Goal: Task Accomplishment & Management: Complete application form

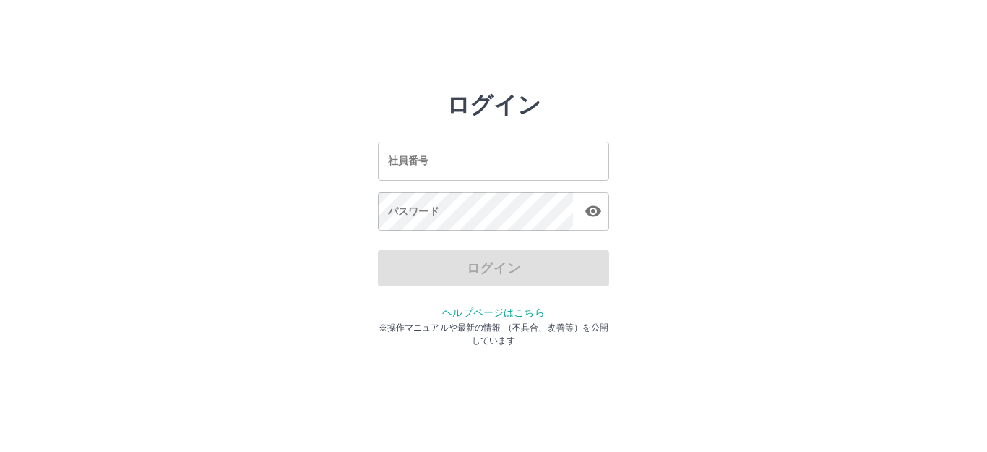
drag, startPoint x: 0, startPoint y: 0, endPoint x: 695, endPoint y: 168, distance: 715.0
click at [695, 168] on div "ログイン 社員番号 社員番号 パスワード パスワード ログイン ヘルプページはこちら ※操作マニュアルや最新の情報 （不具合、改善等）を公開しています" at bounding box center [493, 206] width 867 height 231
click at [514, 162] on input "社員番号" at bounding box center [493, 161] width 231 height 38
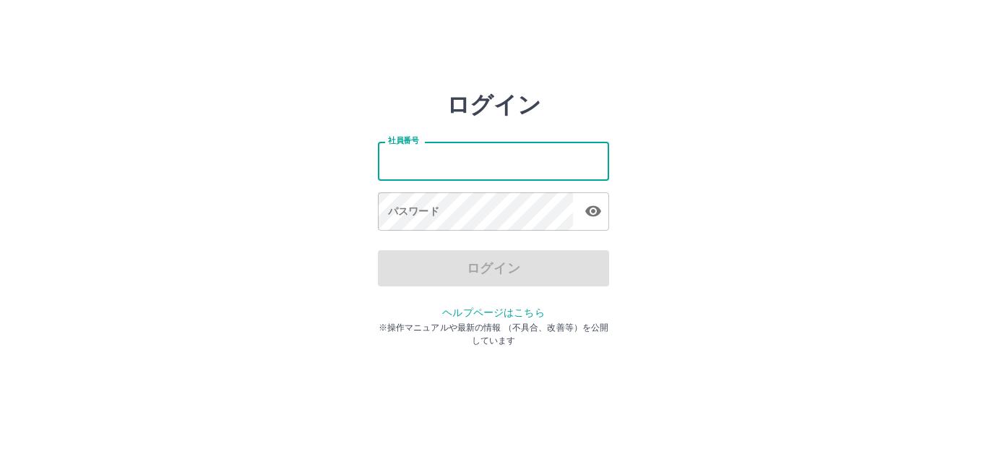
type input "*******"
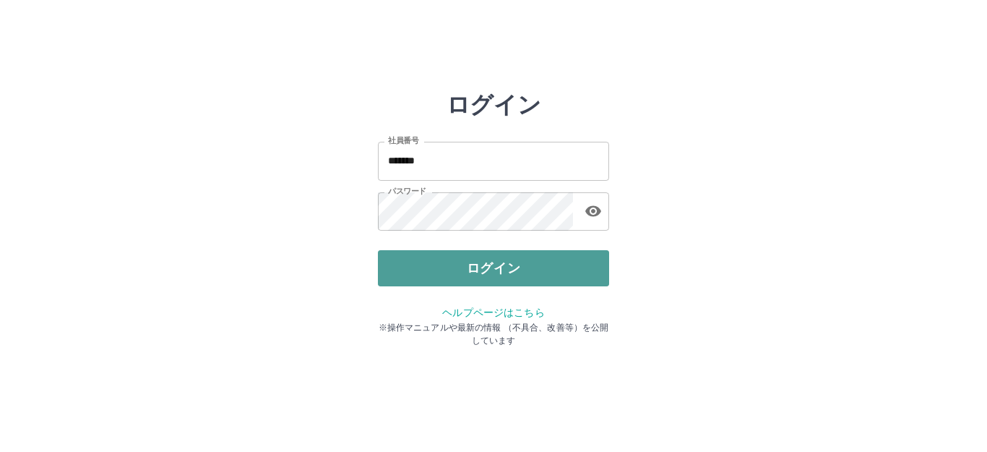
click at [436, 265] on button "ログイン" at bounding box center [493, 268] width 231 height 36
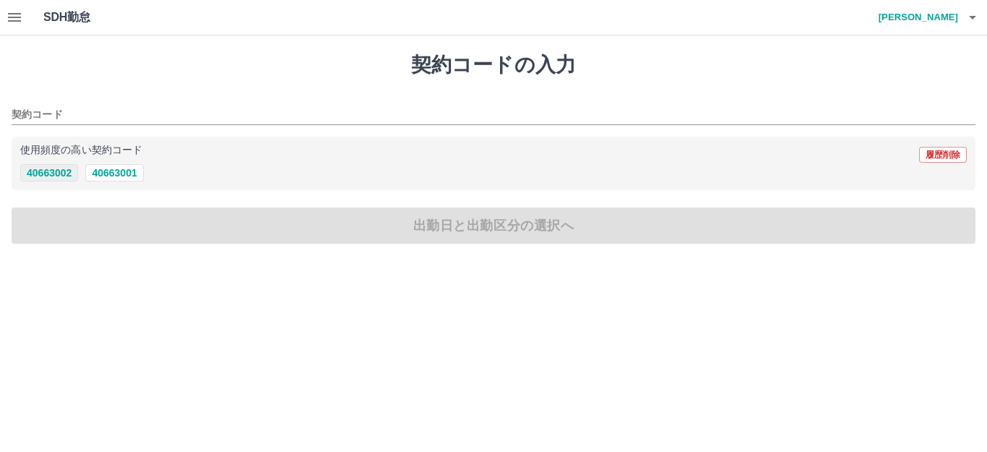
click at [65, 173] on button "40663002" at bounding box center [49, 172] width 58 height 17
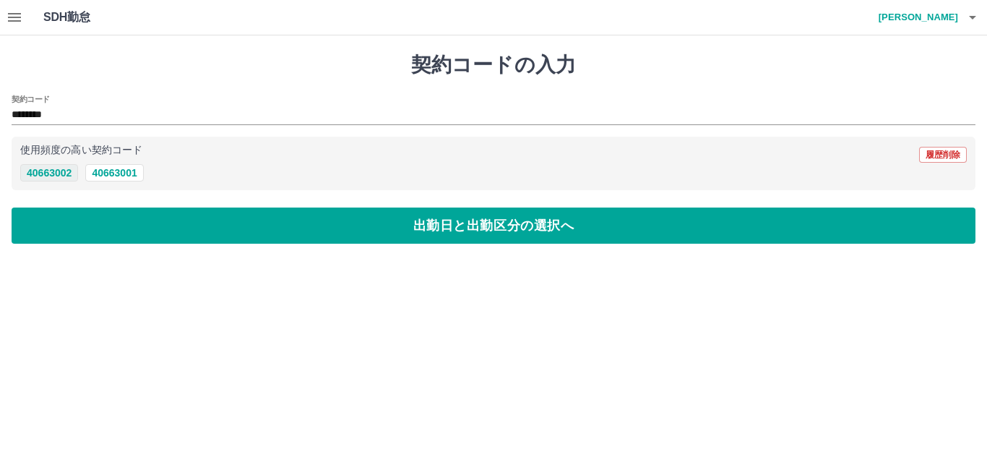
type input "********"
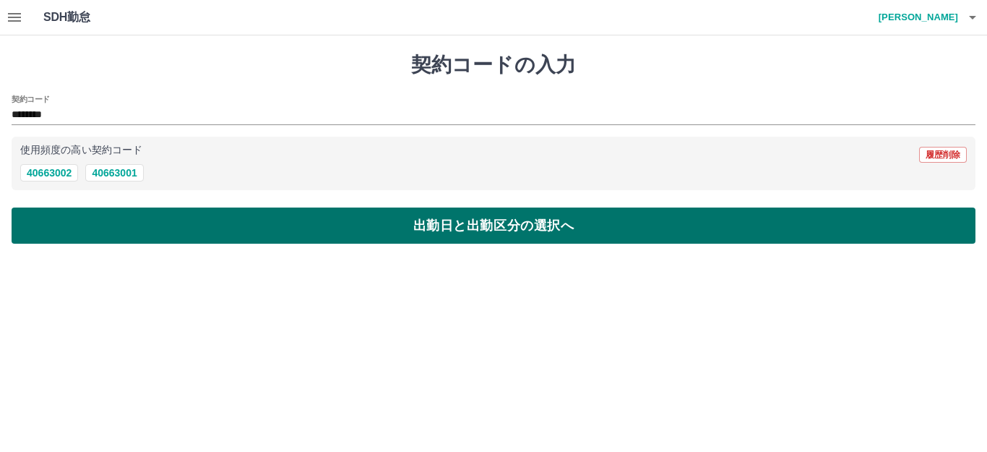
click at [128, 225] on button "出勤日と出勤区分の選択へ" at bounding box center [494, 225] width 964 height 36
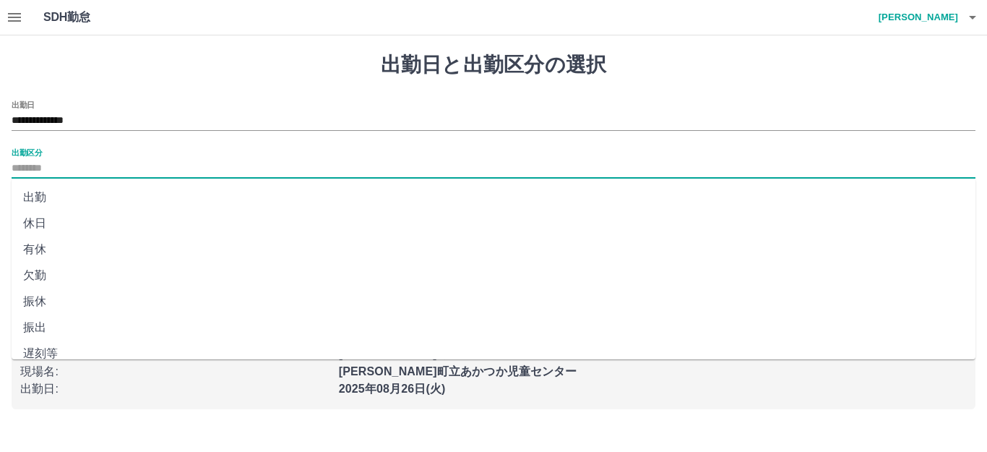
click at [46, 169] on input "出勤区分" at bounding box center [494, 169] width 964 height 18
click at [40, 198] on li "出勤" at bounding box center [494, 197] width 964 height 26
type input "**"
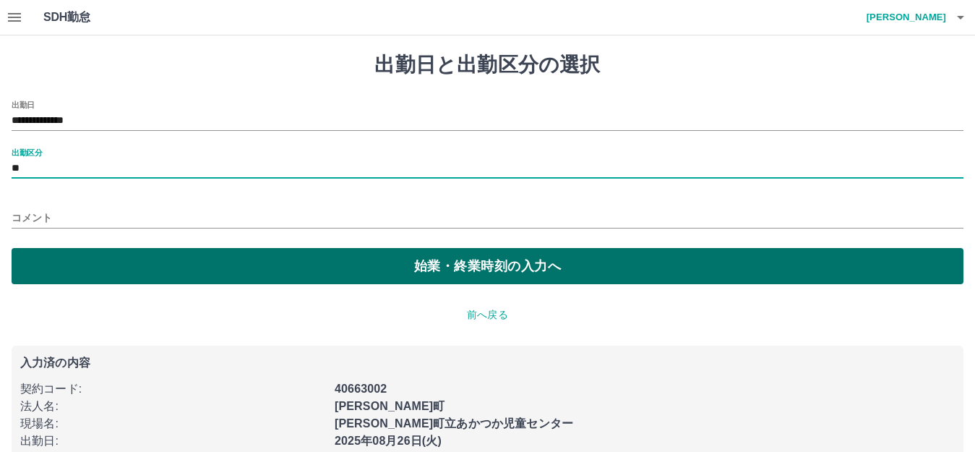
click at [73, 270] on button "始業・終業時刻の入力へ" at bounding box center [488, 266] width 952 height 36
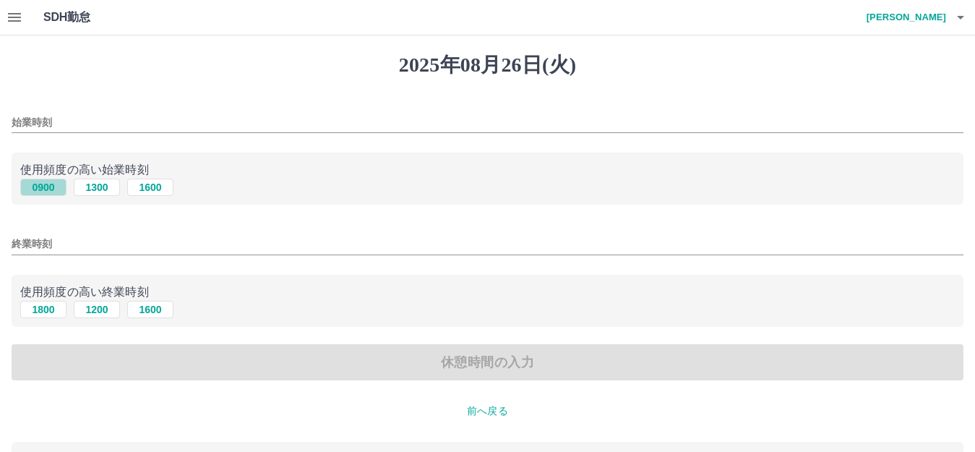
click at [48, 186] on button "0900" at bounding box center [43, 186] width 46 height 17
type input "****"
click at [45, 311] on button "1800" at bounding box center [43, 309] width 46 height 17
type input "****"
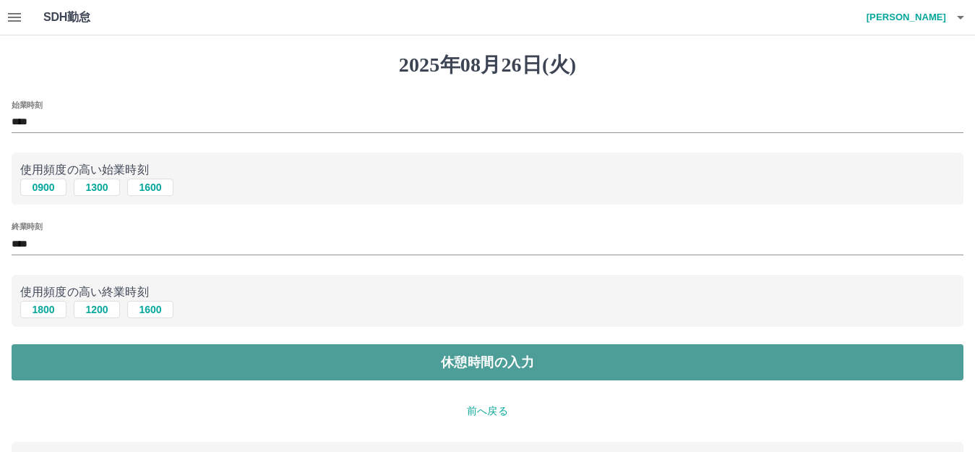
click at [108, 361] on button "休憩時間の入力" at bounding box center [488, 362] width 952 height 36
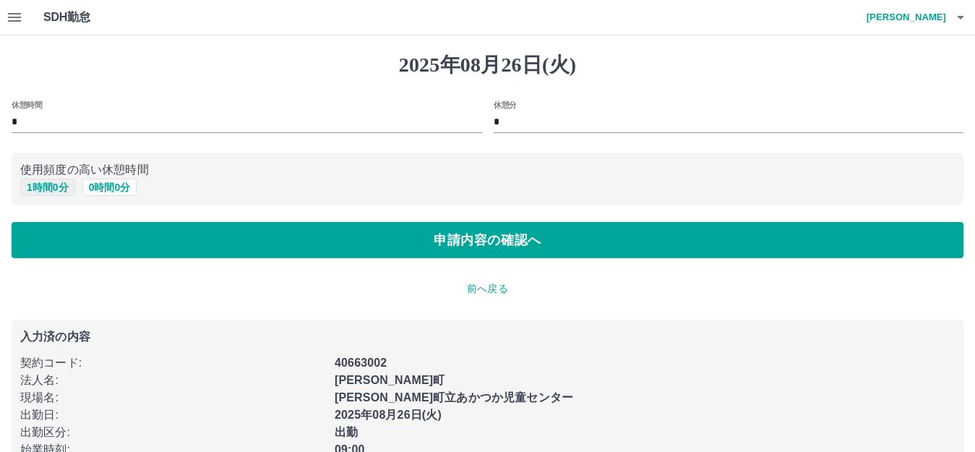
click at [62, 184] on button "1 時間 0 分" at bounding box center [47, 186] width 55 height 17
type input "*"
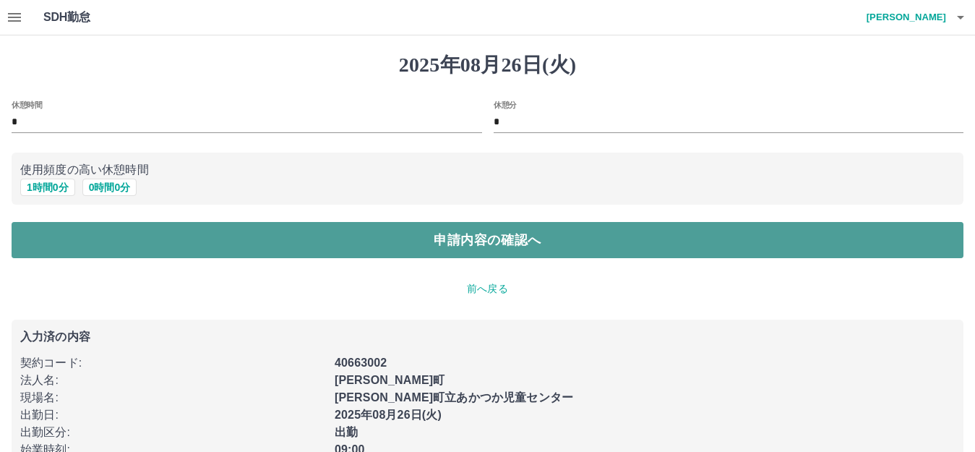
click at [139, 228] on button "申請内容の確認へ" at bounding box center [488, 240] width 952 height 36
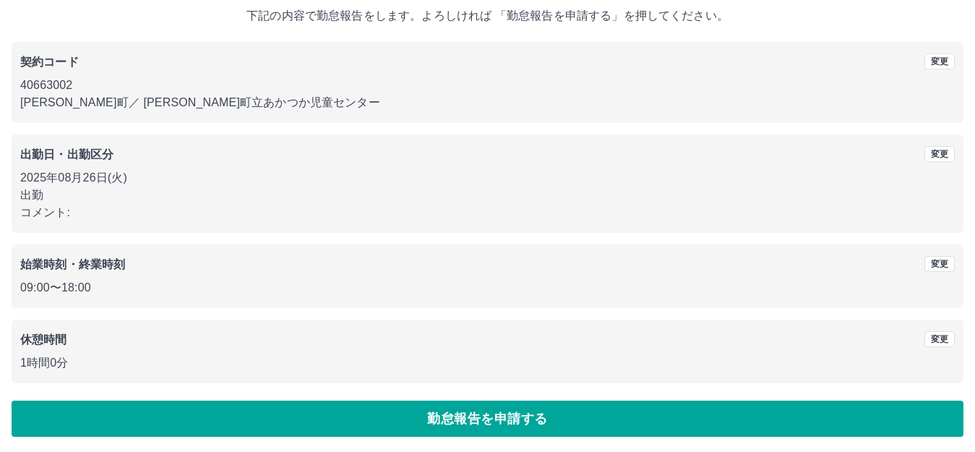
scroll to position [90, 0]
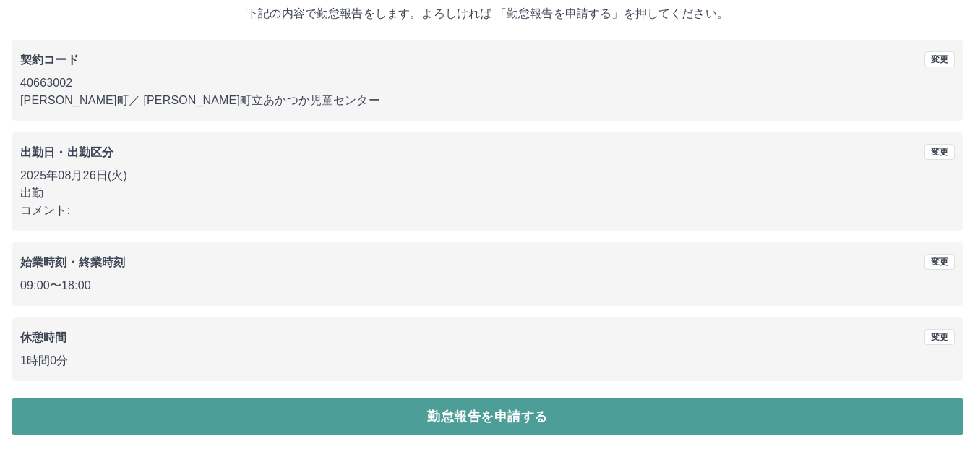
click at [185, 410] on button "勤怠報告を申請する" at bounding box center [488, 416] width 952 height 36
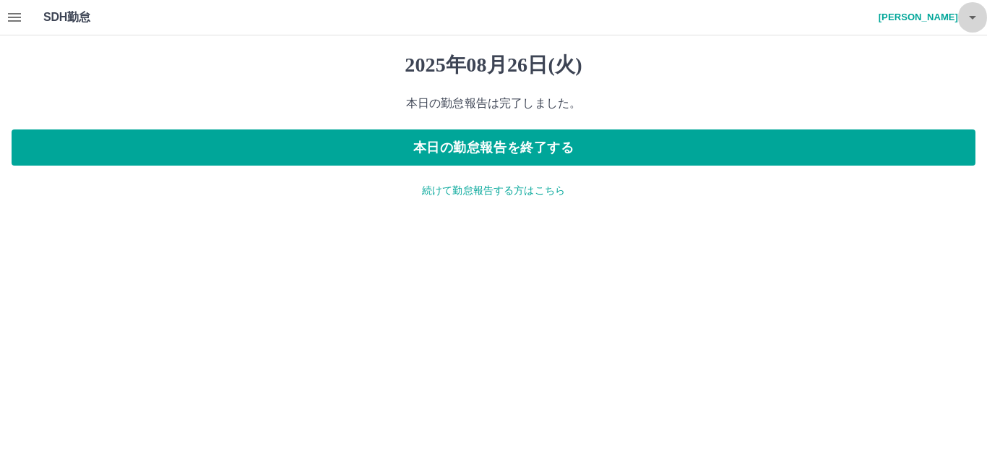
click at [973, 17] on icon "button" at bounding box center [972, 18] width 7 height 4
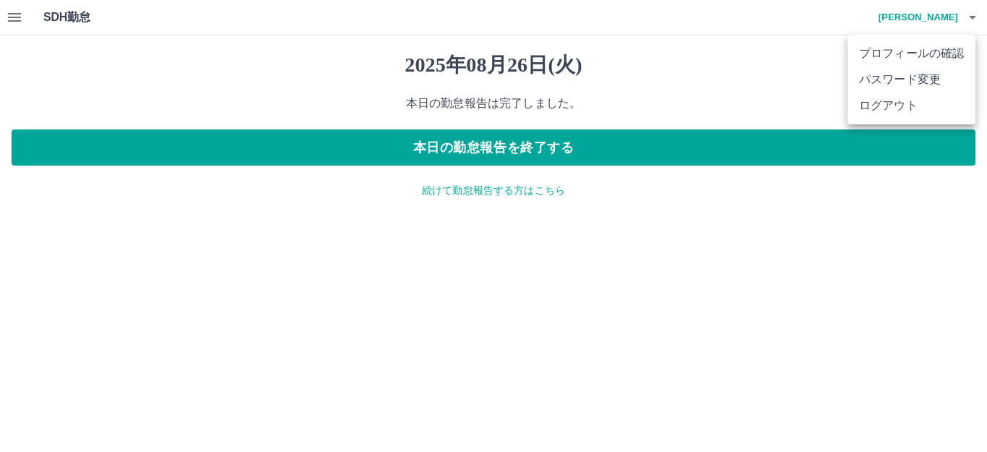
click at [876, 98] on li "ログアウト" at bounding box center [912, 105] width 128 height 26
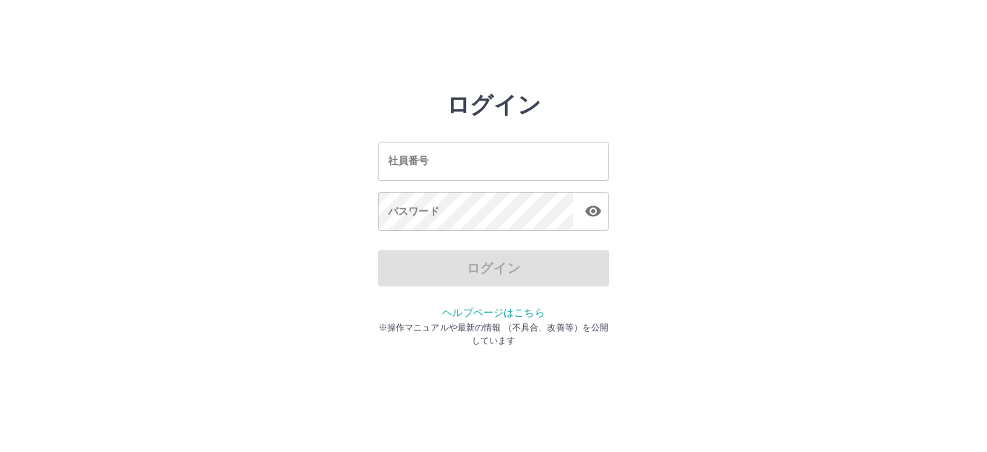
click at [480, 139] on div "社員番号 社員番号 パスワード パスワード" at bounding box center [493, 183] width 231 height 131
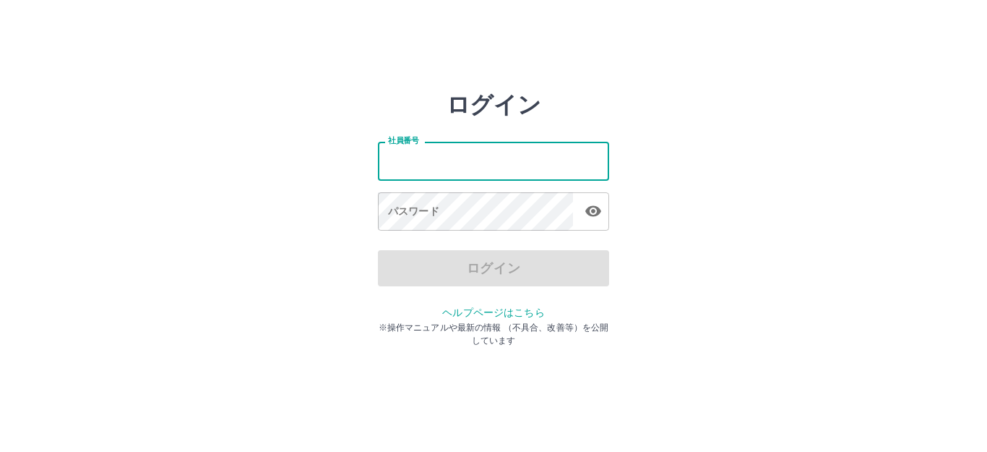
click at [486, 155] on input "社員番号" at bounding box center [493, 161] width 231 height 38
type input "*******"
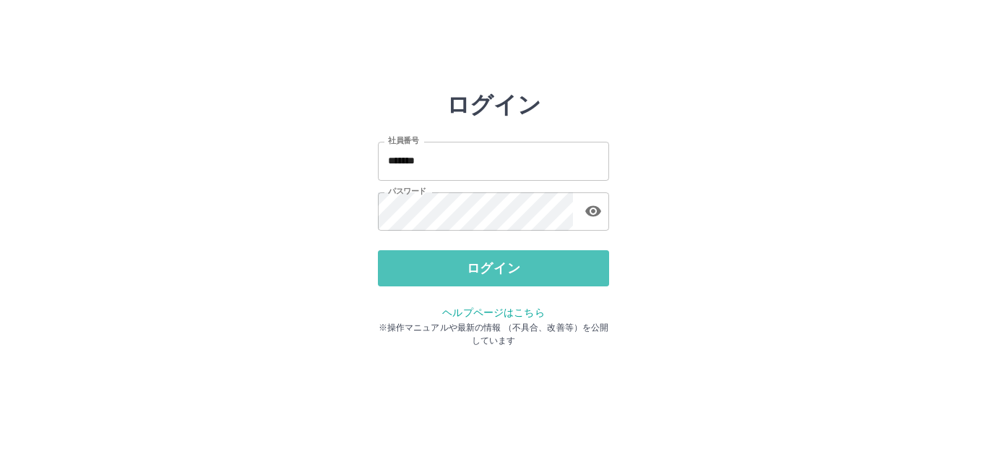
click at [483, 257] on button "ログイン" at bounding box center [493, 268] width 231 height 36
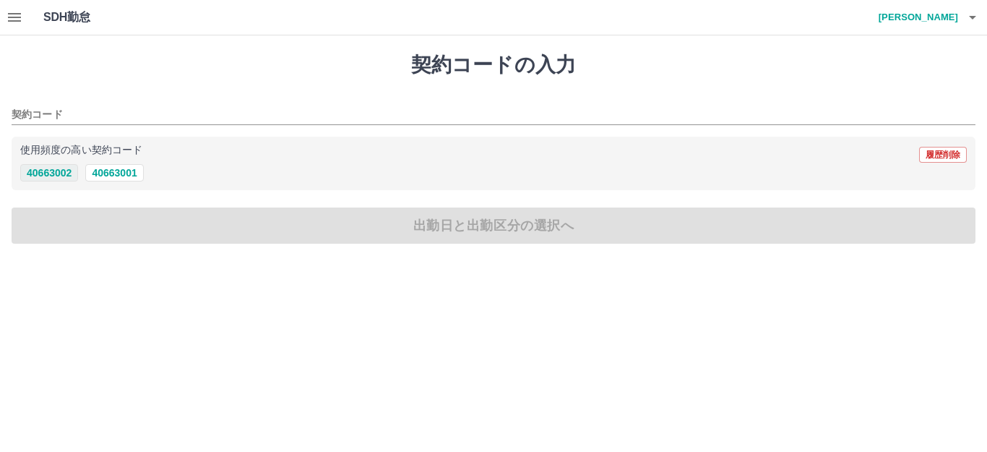
click at [45, 171] on button "40663002" at bounding box center [49, 172] width 58 height 17
type input "********"
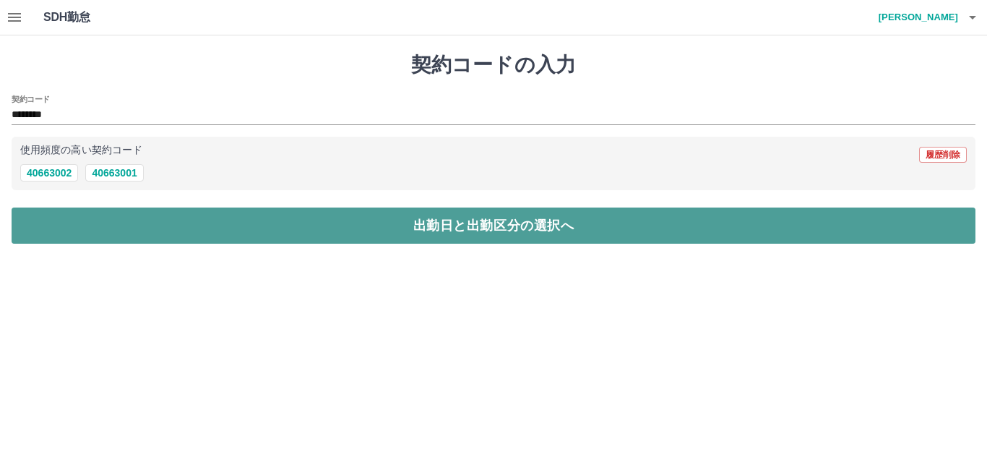
click at [92, 233] on button "出勤日と出勤区分の選択へ" at bounding box center [494, 225] width 964 height 36
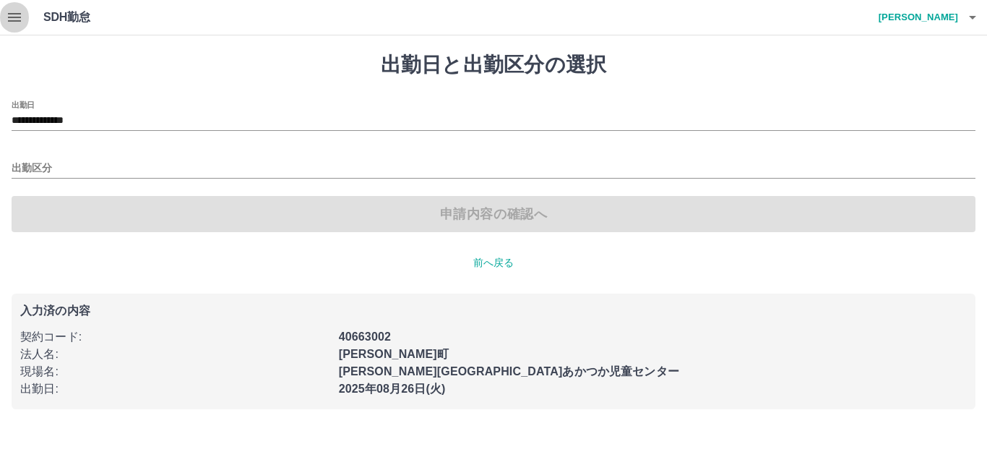
click at [17, 18] on icon "button" at bounding box center [14, 17] width 13 height 9
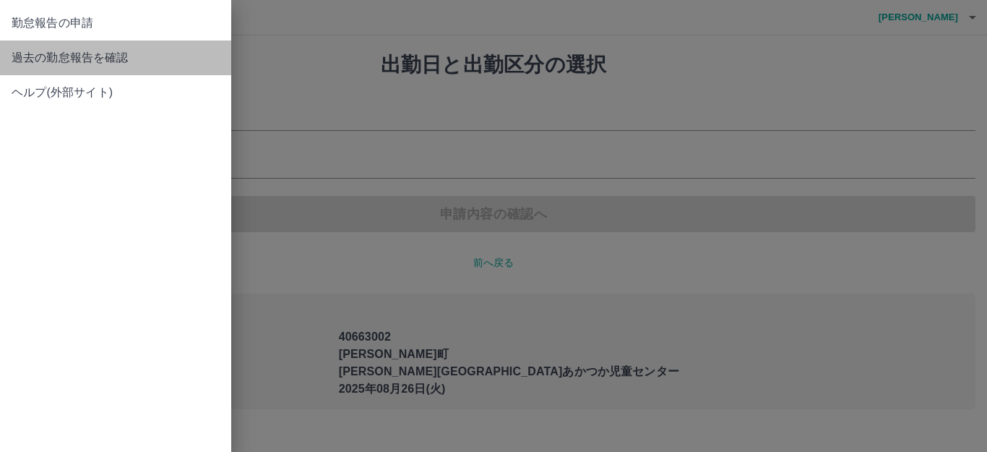
click at [69, 53] on span "過去の勤怠報告を確認" at bounding box center [116, 57] width 208 height 17
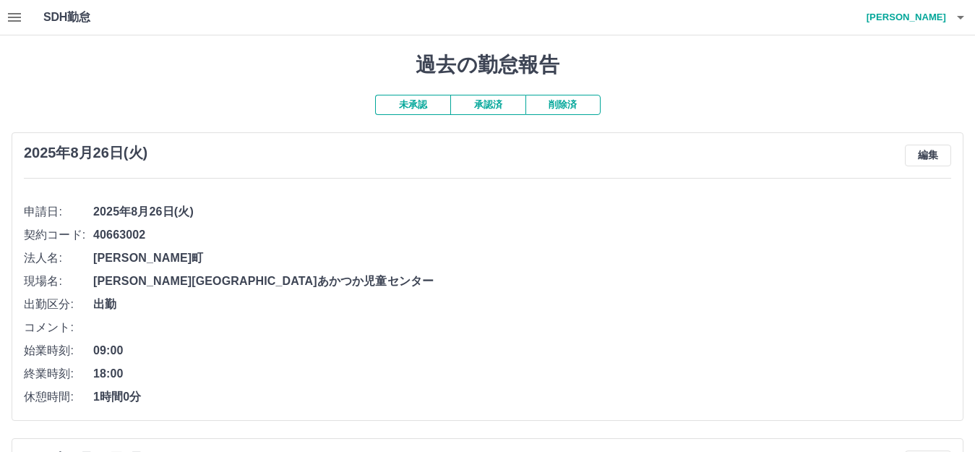
click at [957, 17] on icon "button" at bounding box center [960, 17] width 17 height 17
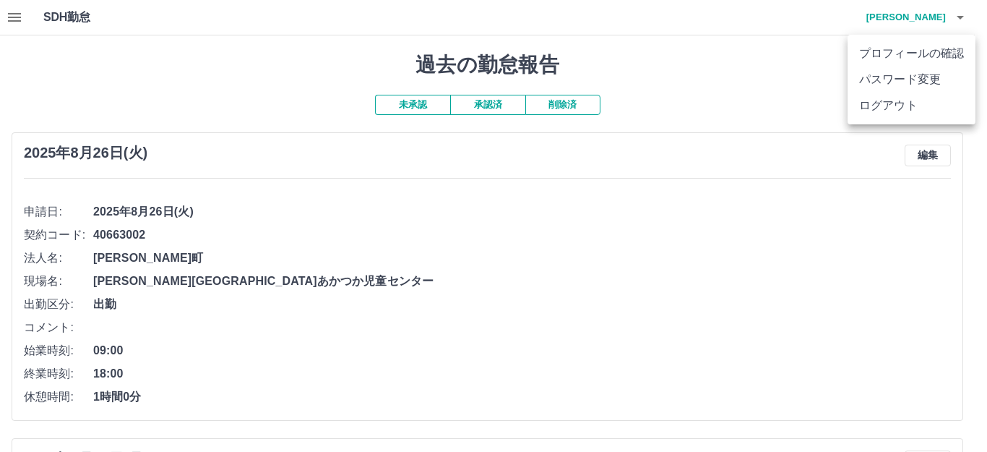
click at [900, 108] on li "ログアウト" at bounding box center [912, 105] width 128 height 26
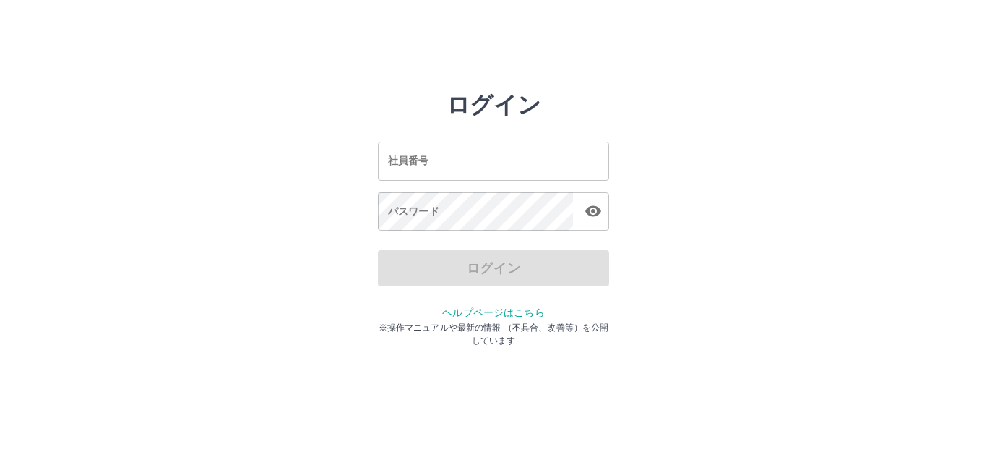
drag, startPoint x: 848, startPoint y: 288, endPoint x: 604, endPoint y: 241, distance: 248.1
click at [840, 287] on div "ログイン 社員番号 社員番号 パスワード パスワード ログイン ヘルプページはこちら ※操作マニュアルや最新の情報 （不具合、改善等）を公開しています" at bounding box center [493, 206] width 867 height 231
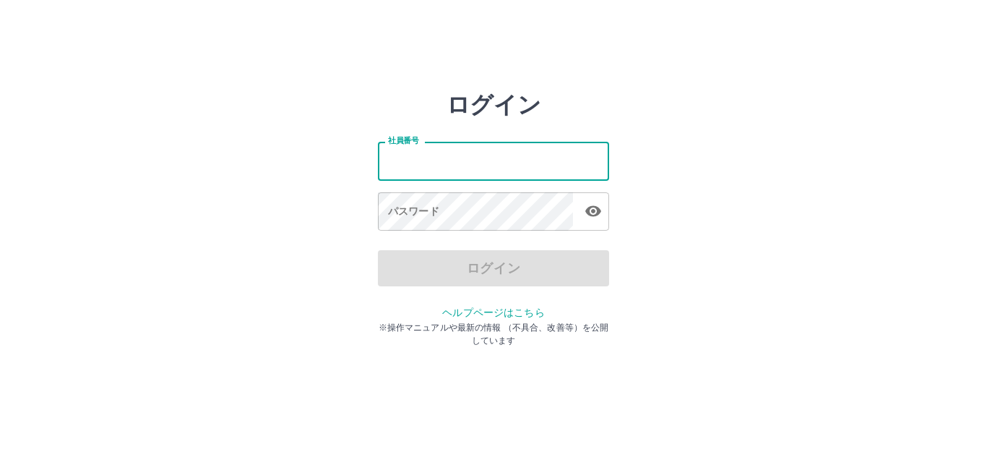
click at [464, 157] on input "社員番号" at bounding box center [493, 161] width 231 height 38
type input "*******"
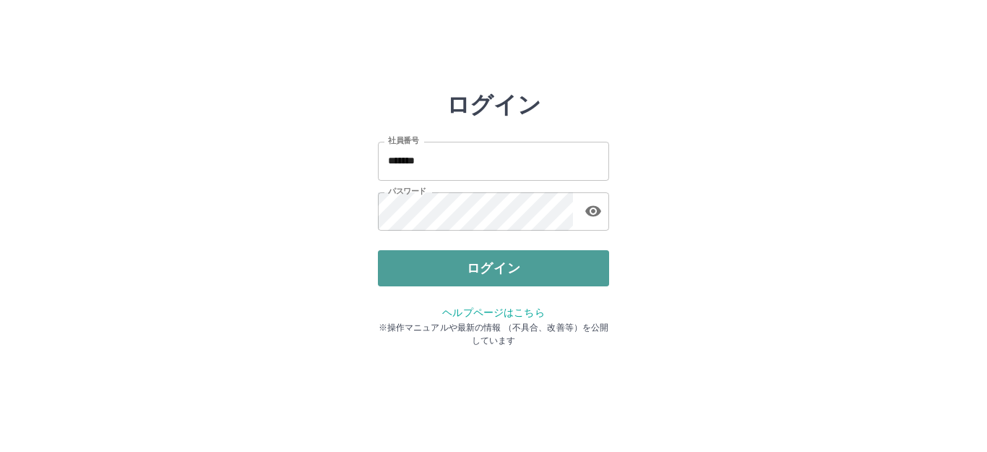
click at [588, 267] on button "ログイン" at bounding box center [493, 268] width 231 height 36
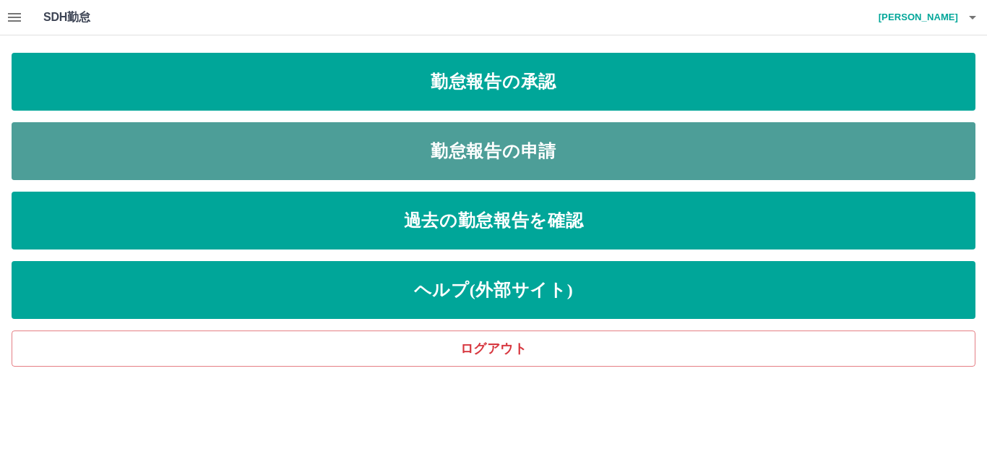
click at [671, 147] on link "勤怠報告の申請" at bounding box center [494, 151] width 964 height 58
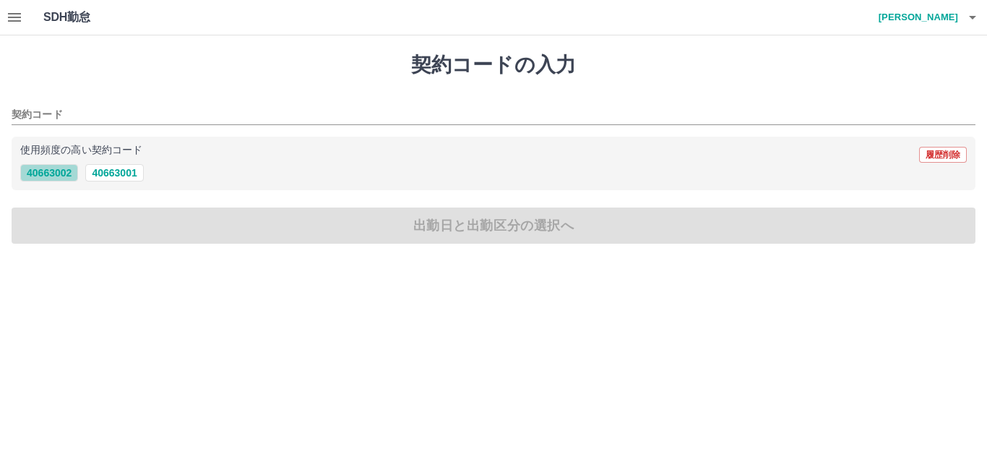
click at [54, 176] on button "40663002" at bounding box center [49, 172] width 58 height 17
type input "********"
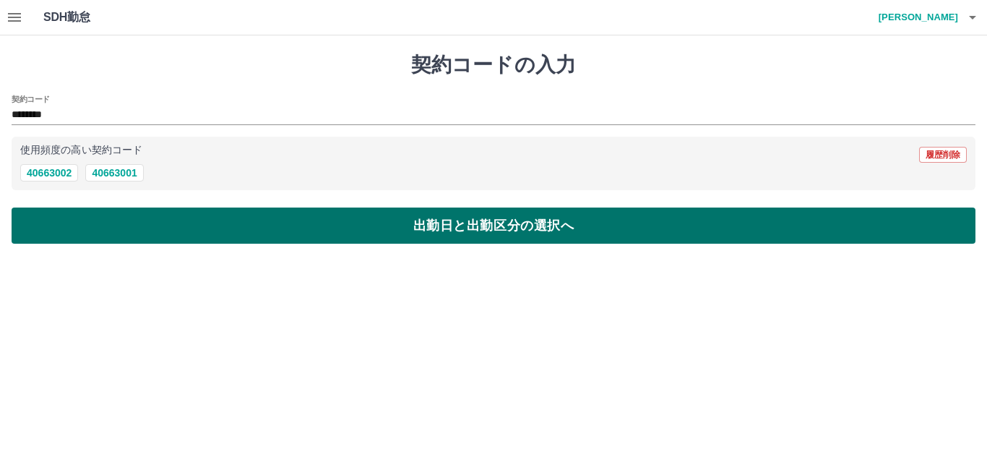
click at [110, 239] on button "出勤日と出勤区分の選択へ" at bounding box center [494, 225] width 964 height 36
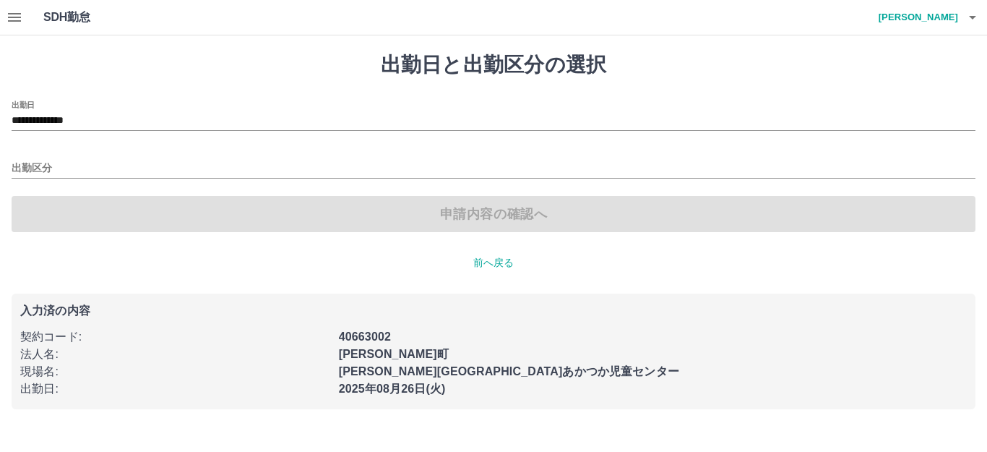
click at [120, 221] on div "申請内容の確認へ" at bounding box center [494, 214] width 964 height 36
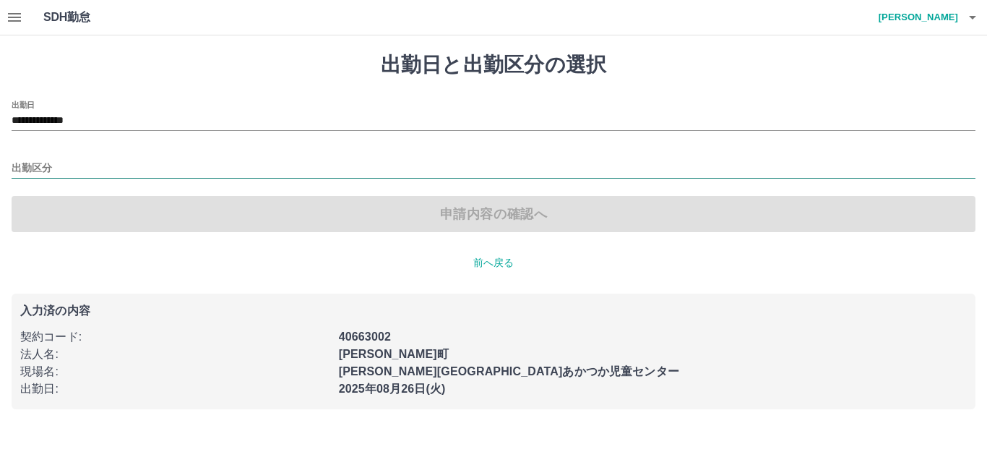
click at [57, 165] on input "出勤区分" at bounding box center [494, 169] width 964 height 18
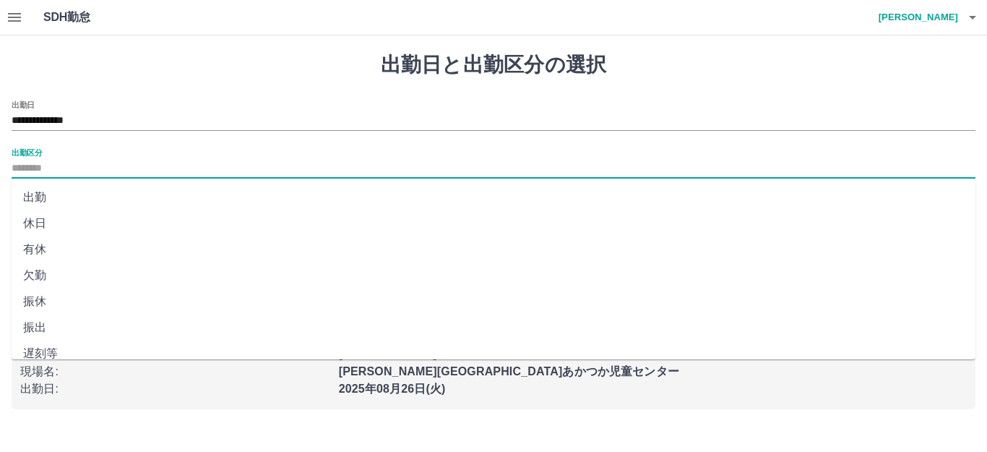
click at [66, 202] on li "出勤" at bounding box center [494, 197] width 964 height 26
type input "**"
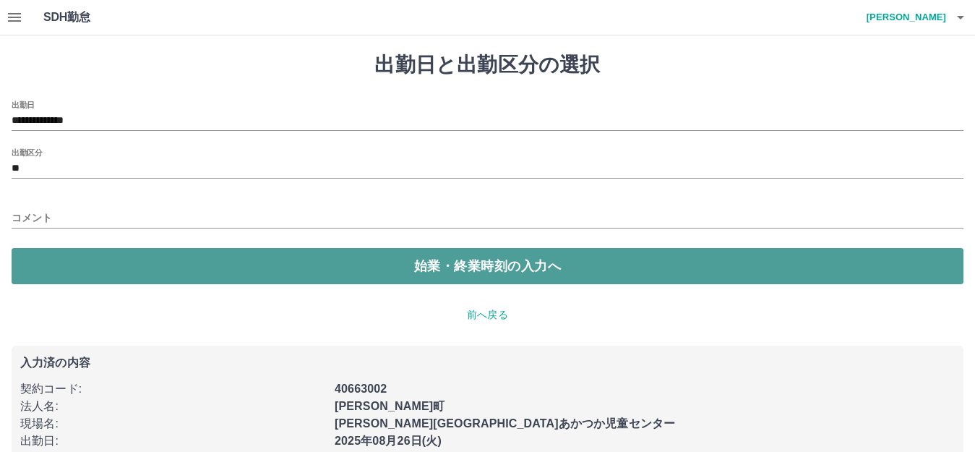
click at [127, 264] on button "始業・終業時刻の入力へ" at bounding box center [488, 266] width 952 height 36
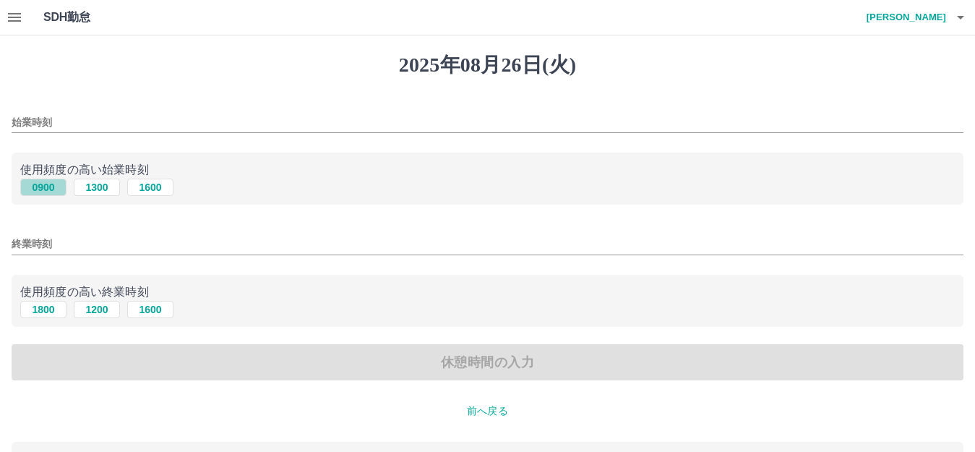
click at [53, 184] on button "0900" at bounding box center [43, 186] width 46 height 17
type input "****"
click at [53, 307] on button "1800" at bounding box center [43, 309] width 46 height 17
type input "****"
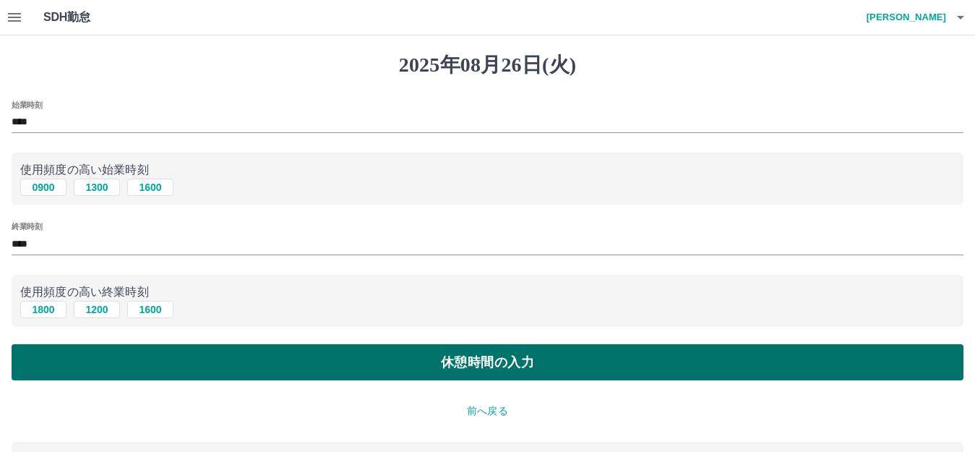
click at [122, 348] on button "休憩時間の入力" at bounding box center [488, 362] width 952 height 36
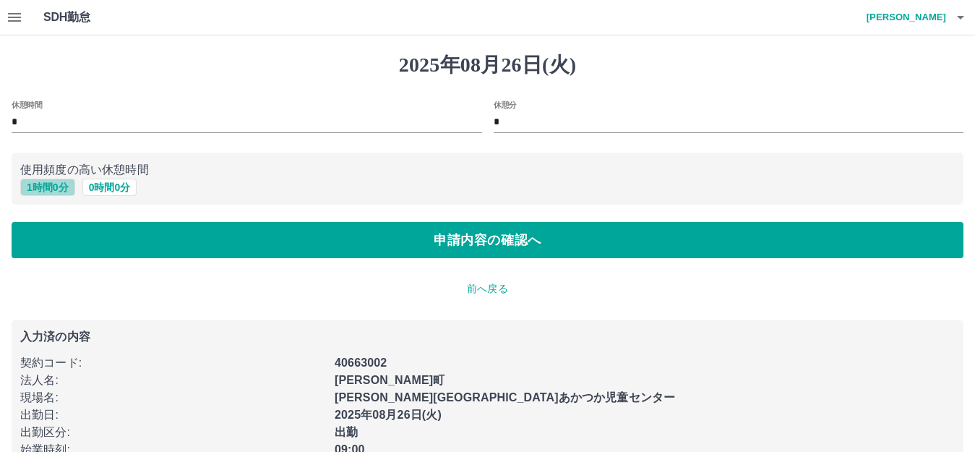
click at [33, 185] on button "1 時間 0 分" at bounding box center [47, 186] width 55 height 17
type input "*"
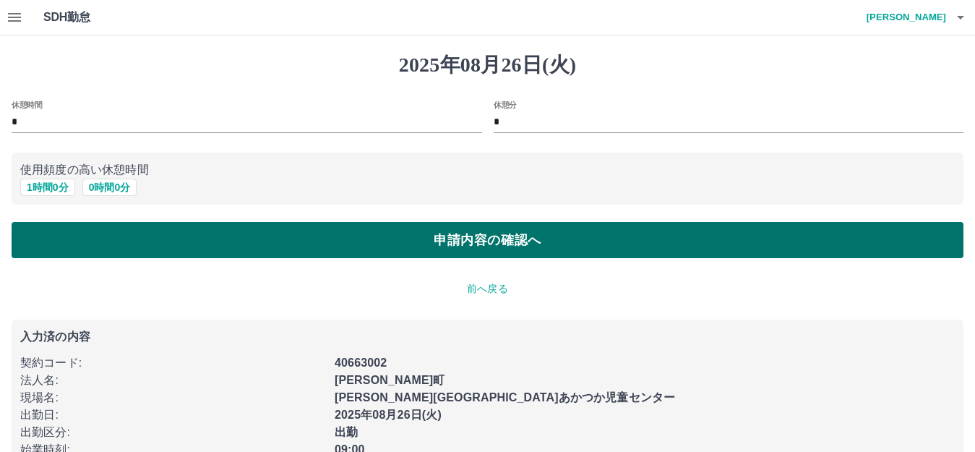
click at [200, 251] on button "申請内容の確認へ" at bounding box center [488, 240] width 952 height 36
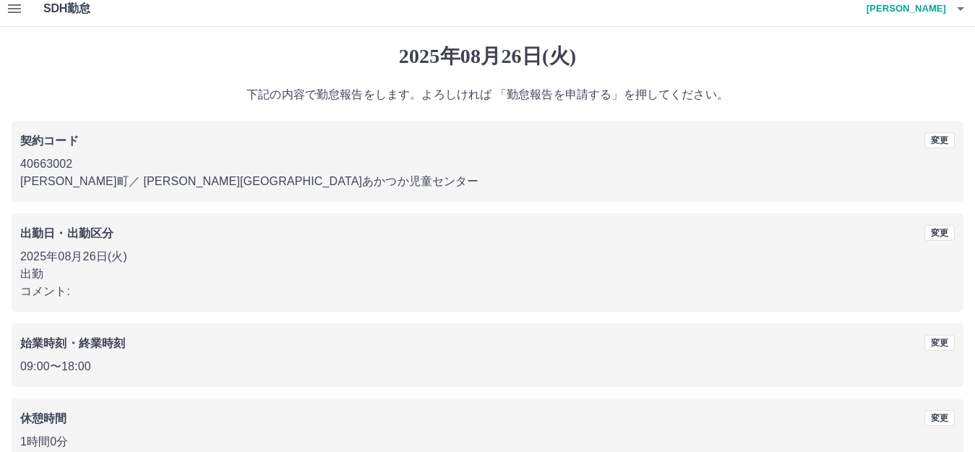
scroll to position [90, 0]
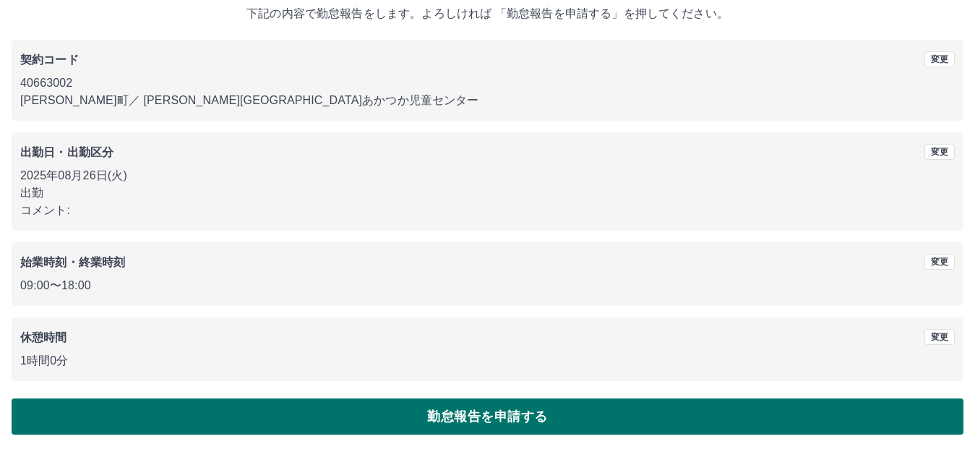
click at [350, 416] on button "勤怠報告を申請する" at bounding box center [488, 416] width 952 height 36
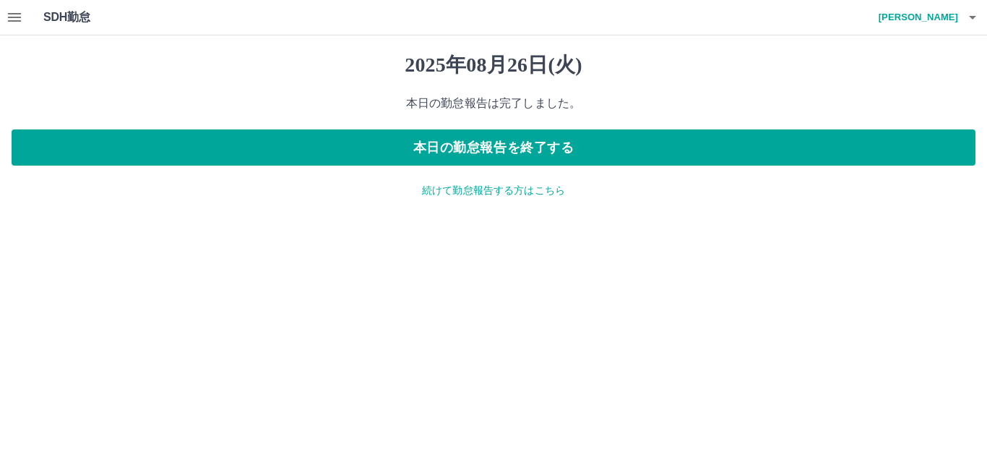
click at [582, 199] on div "[DATE] 本日の勤怠報告は完了しました。 本日の勤怠報告を終了する 続けて勤怠報告する方はこちら" at bounding box center [493, 125] width 987 height 180
click at [13, 17] on icon "button" at bounding box center [14, 17] width 13 height 9
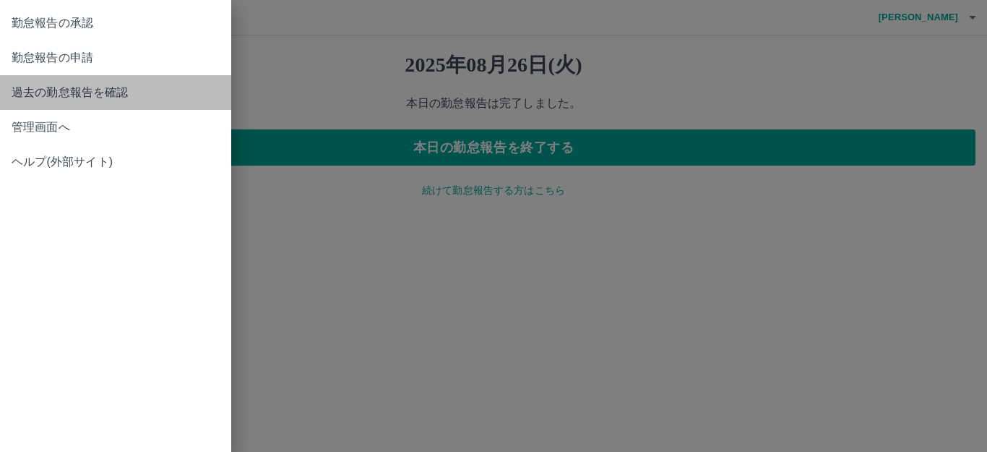
click at [45, 86] on span "過去の勤怠報告を確認" at bounding box center [116, 92] width 208 height 17
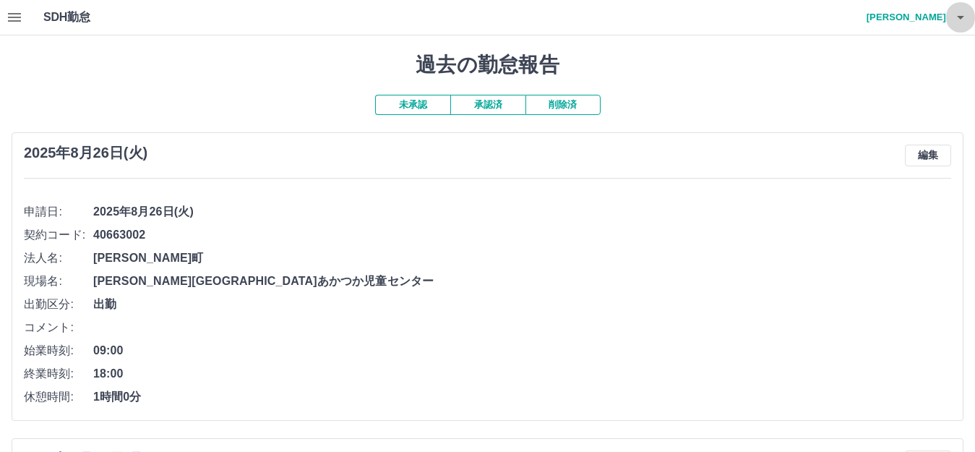
click at [956, 16] on icon "button" at bounding box center [960, 17] width 17 height 17
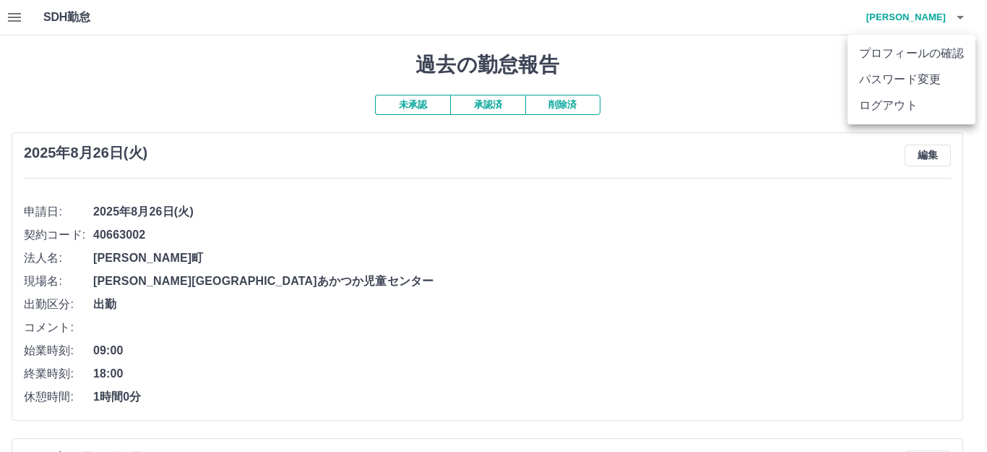
click at [874, 101] on li "ログアウト" at bounding box center [912, 105] width 128 height 26
